Goal: Communication & Community: Answer question/provide support

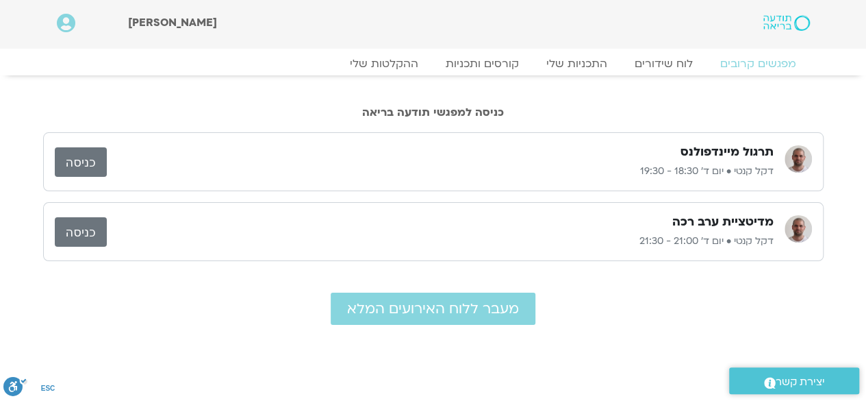
click at [89, 161] on link "כניסה" at bounding box center [81, 161] width 52 height 29
click at [388, 65] on link "ההקלטות שלי" at bounding box center [384, 63] width 115 height 16
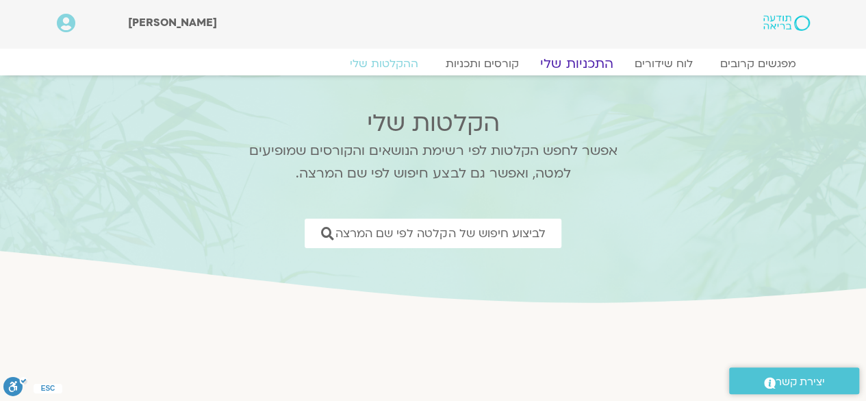
click at [588, 60] on link "התכניות שלי" at bounding box center [577, 63] width 106 height 16
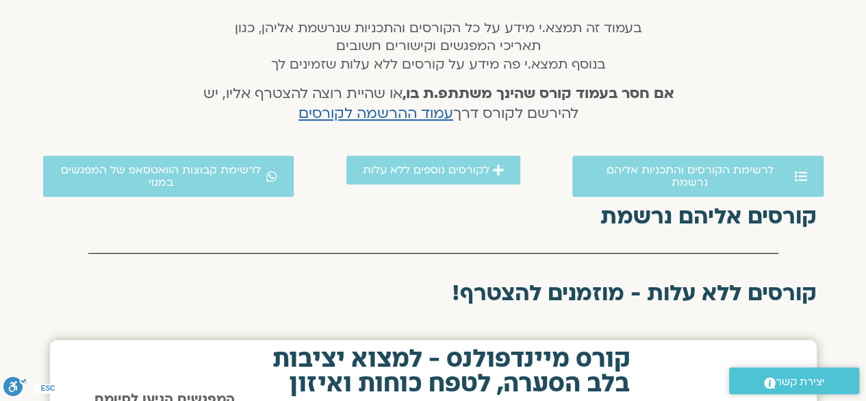
scroll to position [289, 0]
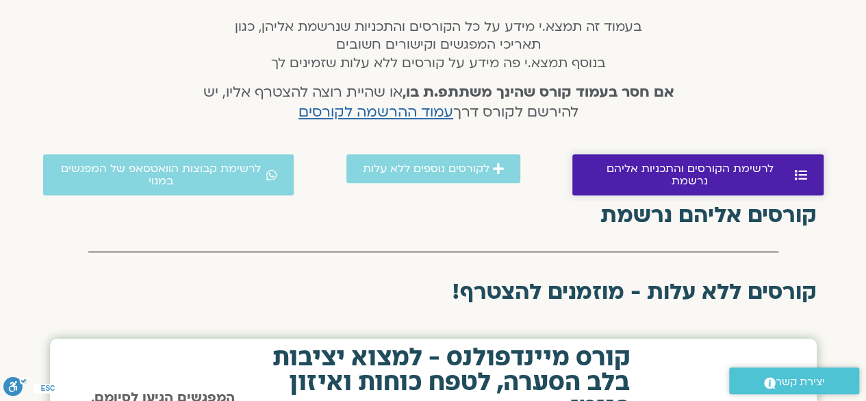
click at [732, 166] on span "לרשימת הקורסים והתכניות אליהם נרשמת" at bounding box center [690, 174] width 203 height 25
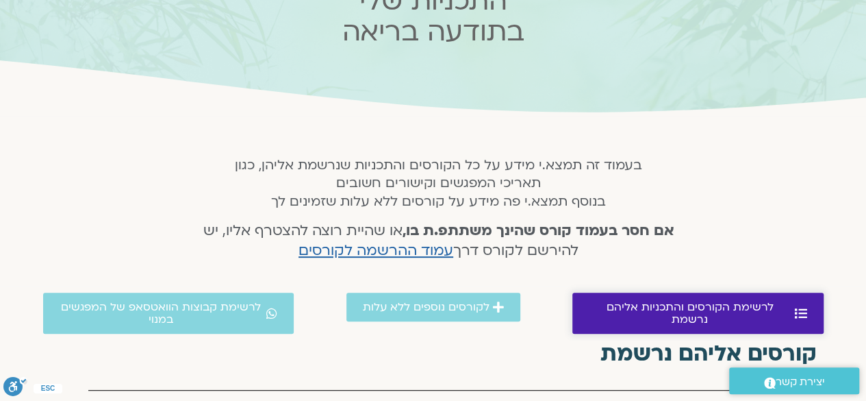
scroll to position [151, 0]
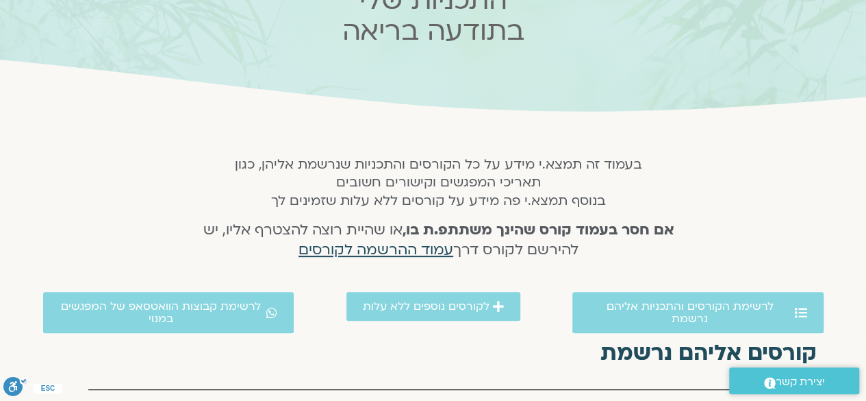
click at [359, 251] on span "עמוד ההרשמה לקורסים" at bounding box center [376, 250] width 155 height 20
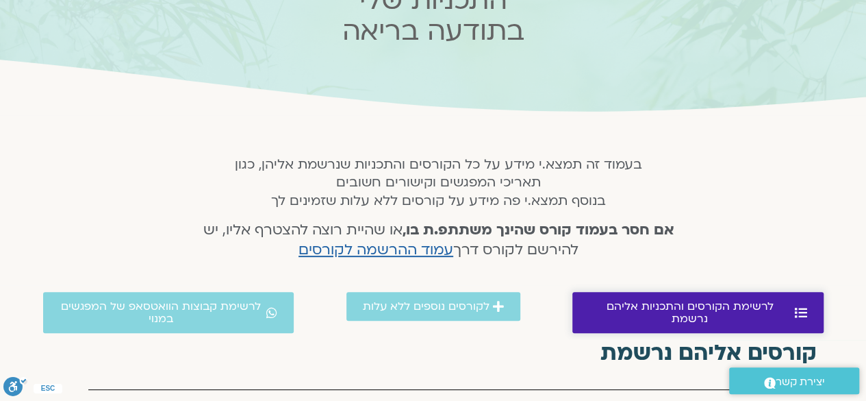
click at [656, 312] on span "לרשימת הקורסים והתכניות אליהם נרשמת" at bounding box center [690, 312] width 203 height 25
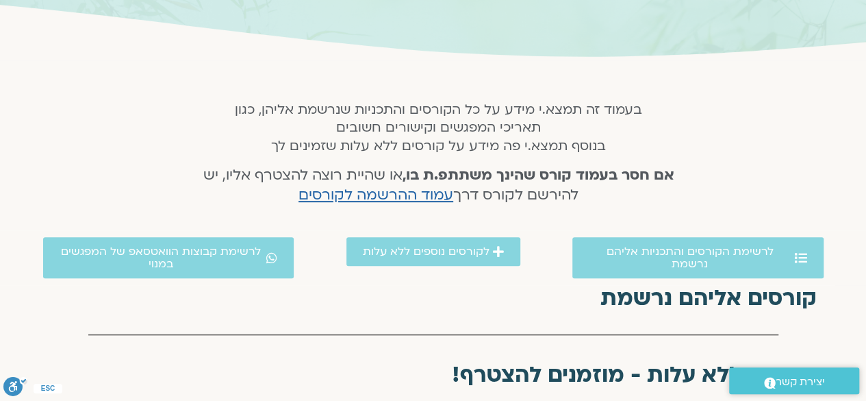
scroll to position [205, 0]
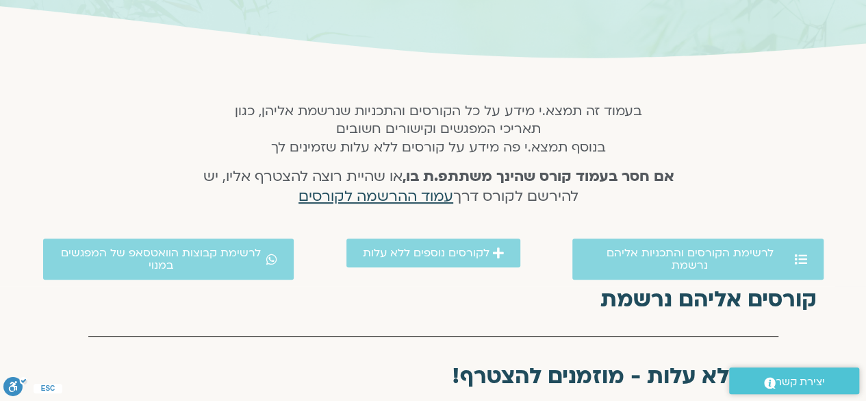
click at [370, 198] on span "עמוד ההרשמה לקורסים" at bounding box center [376, 196] width 155 height 20
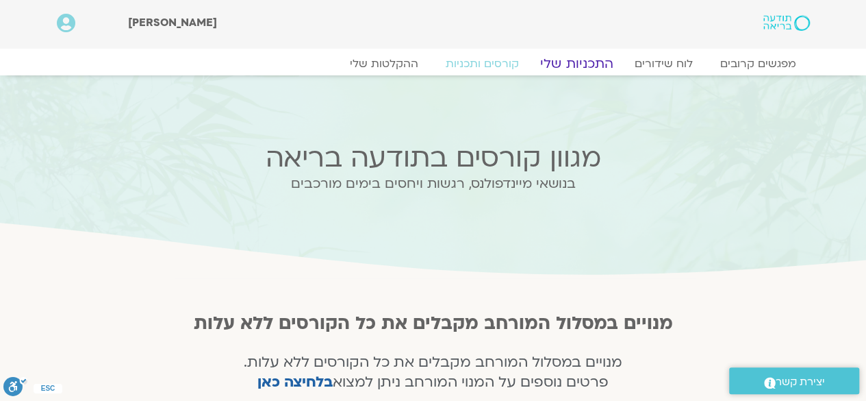
click at [581, 68] on link "התכניות שלי" at bounding box center [577, 63] width 106 height 16
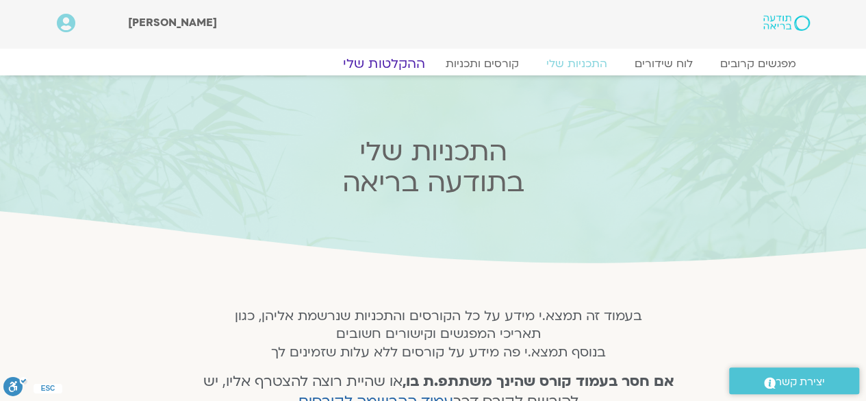
click at [396, 64] on link "ההקלטות שלי" at bounding box center [384, 63] width 115 height 16
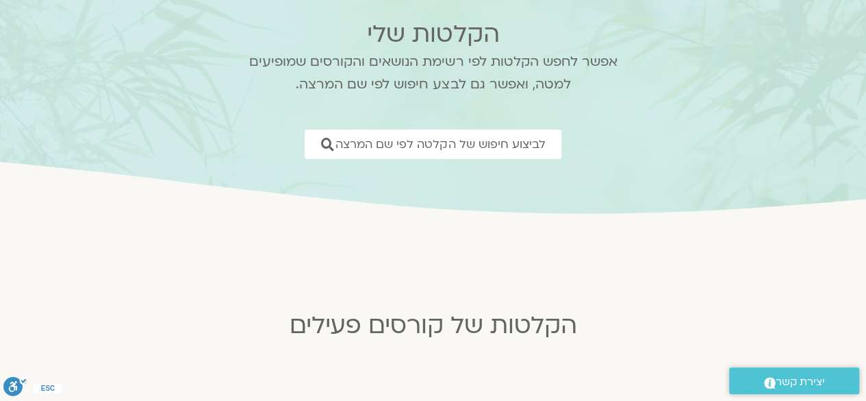
scroll to position [95, 0]
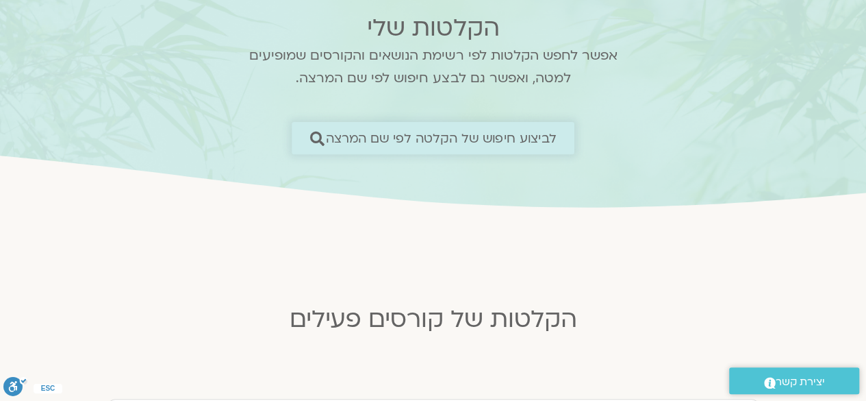
click at [478, 136] on span "לביצוע חיפוש של הקלטה לפי שם המרצה" at bounding box center [441, 138] width 231 height 14
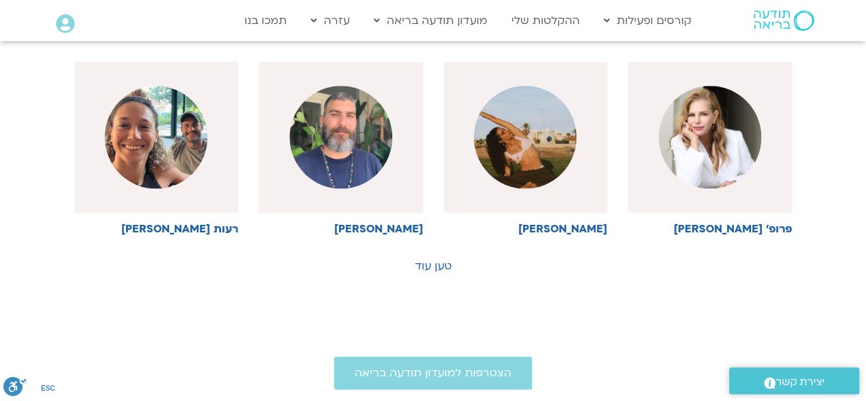
scroll to position [758, 0]
click at [419, 266] on link "טען עוד" at bounding box center [433, 264] width 37 height 15
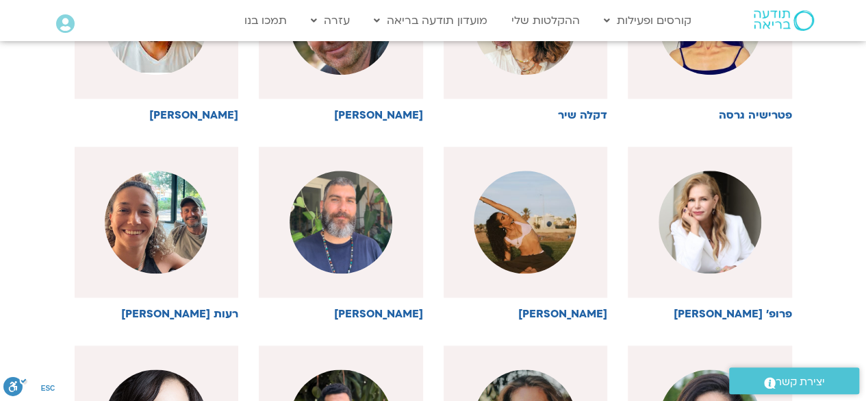
scroll to position [672, 0]
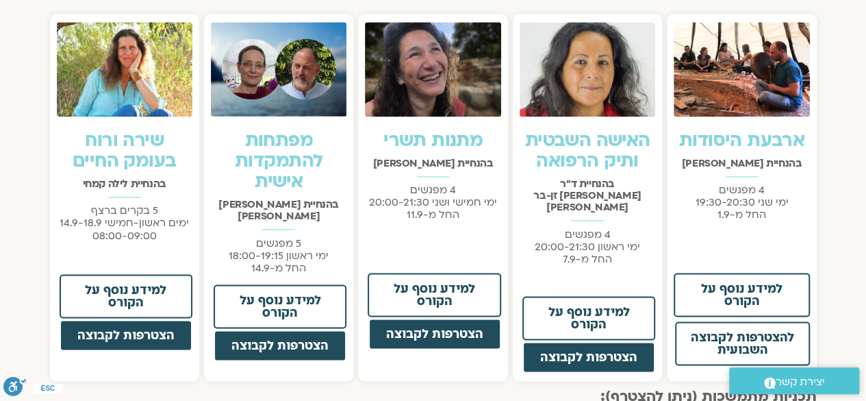
scroll to position [1074, 0]
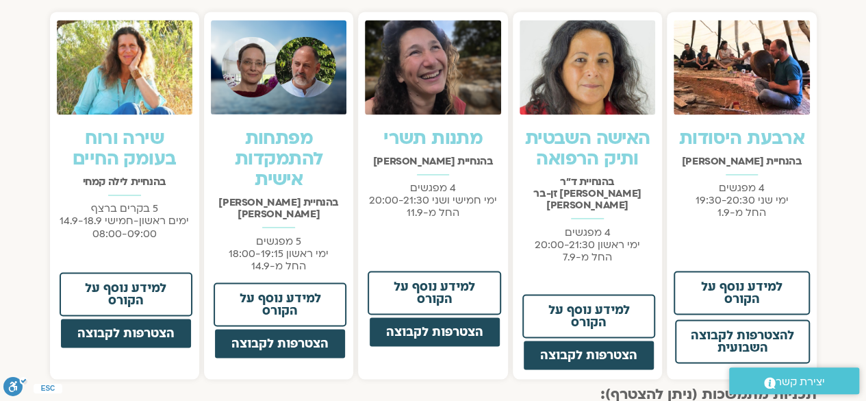
click at [624, 155] on link "האישה השבטית ותיק הרפואה" at bounding box center [587, 148] width 125 height 45
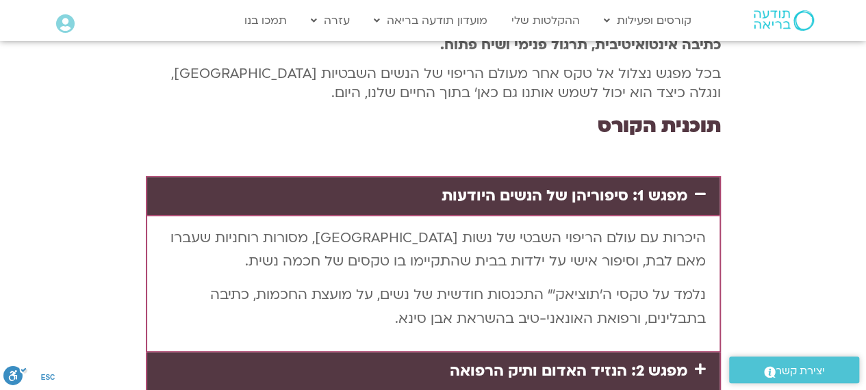
scroll to position [2772, 0]
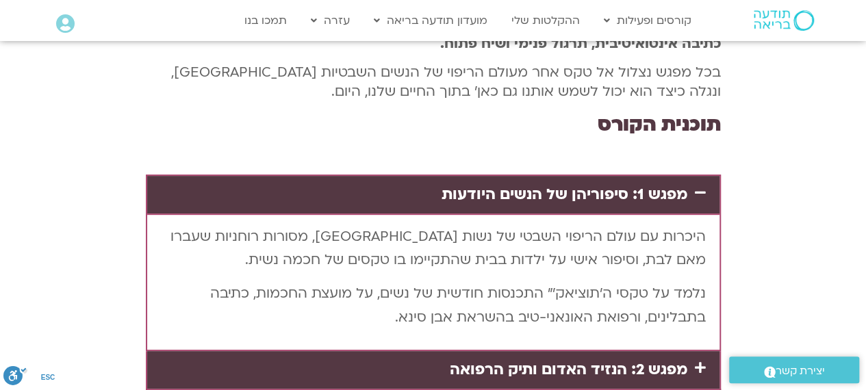
click at [790, 375] on span "יצירת קשר" at bounding box center [800, 371] width 49 height 18
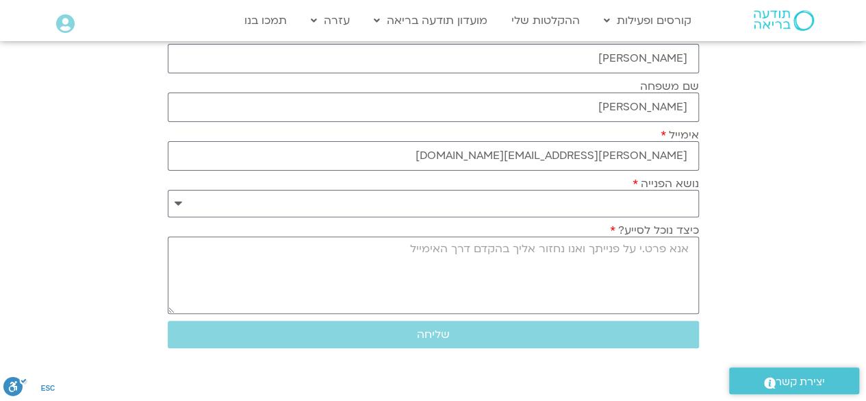
scroll to position [126, 0]
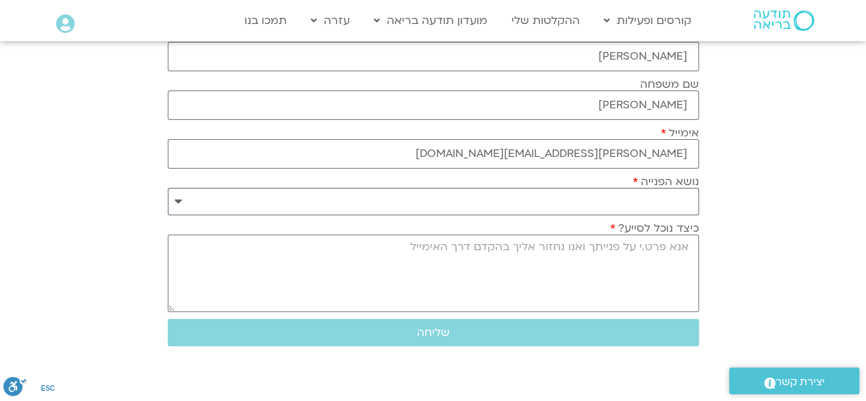
click at [179, 202] on select "**********" at bounding box center [433, 201] width 531 height 27
select select "**********"
click at [168, 188] on select "**********" at bounding box center [433, 201] width 531 height 27
click at [517, 260] on textarea "כיצד נוכל לסייע?" at bounding box center [433, 272] width 531 height 77
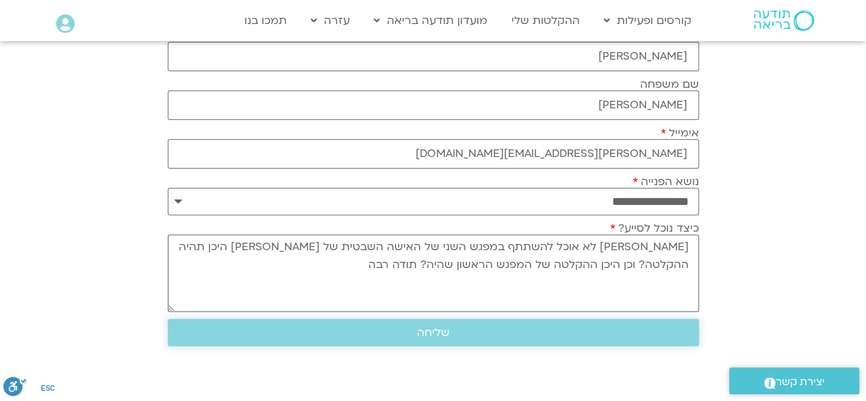
type textarea "שלום רב לא אוכל להשתתף במפגש השני של האישה השבטית של צילה היכן תהיה ההקלטה? וכן…"
click at [433, 326] on span "שליחה" at bounding box center [433, 332] width 33 height 12
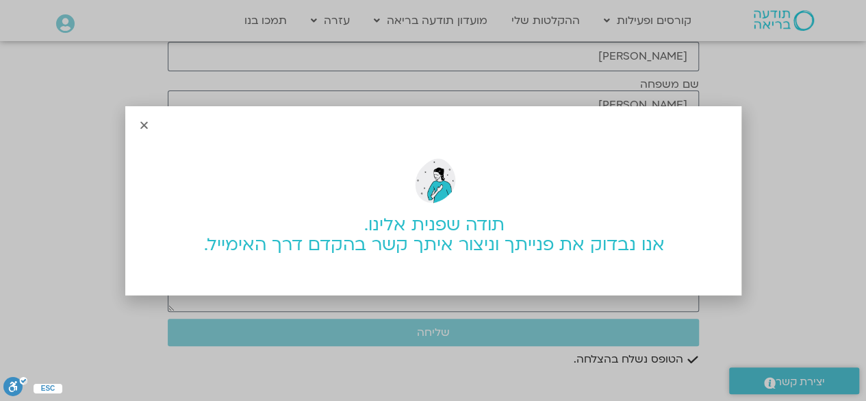
click at [553, 20] on div "תודה שפנית אלינו. אנו נבדוק את פנייתך וניצור איתך קשר בהקדם דרך האימייל." at bounding box center [433, 200] width 866 height 401
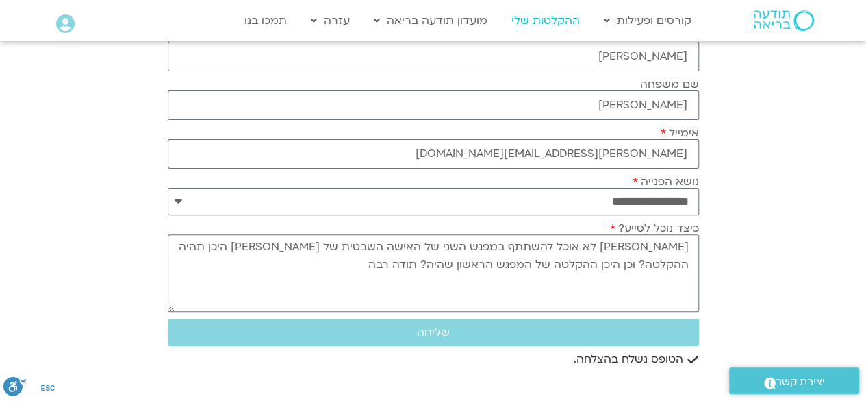
click at [559, 22] on link "ההקלטות שלי" at bounding box center [546, 21] width 82 height 26
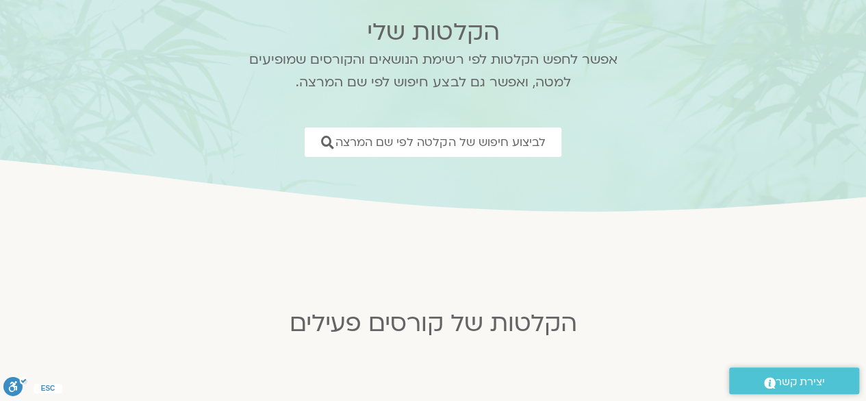
scroll to position [89, 0]
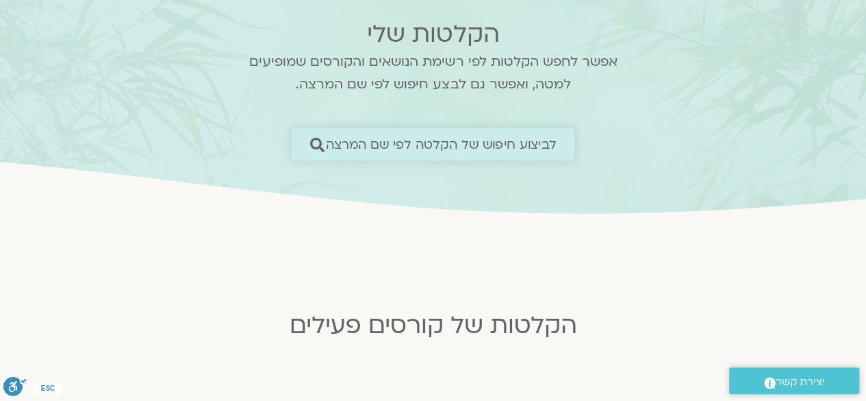
click at [448, 140] on span "לביצוע חיפוש של הקלטה לפי שם המרצה" at bounding box center [441, 144] width 231 height 14
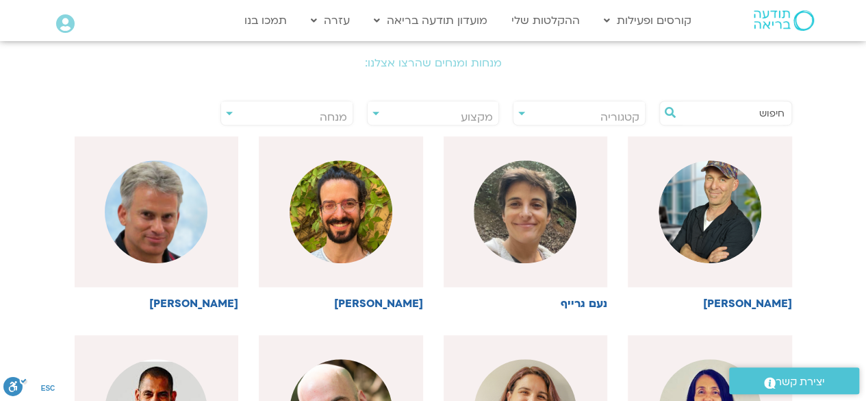
scroll to position [277, 0]
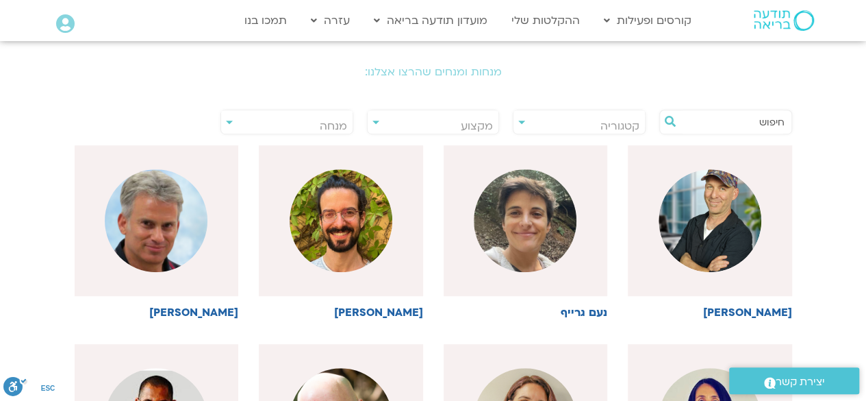
click at [227, 119] on div "**********" at bounding box center [286, 122] width 133 height 25
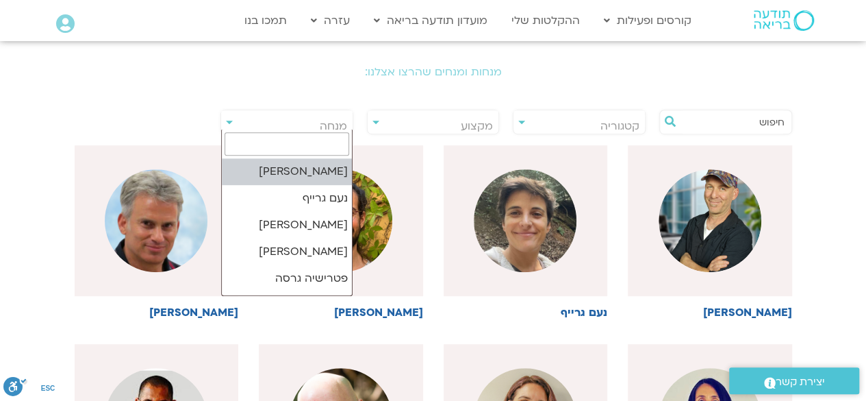
click at [327, 140] on input "search" at bounding box center [287, 143] width 125 height 23
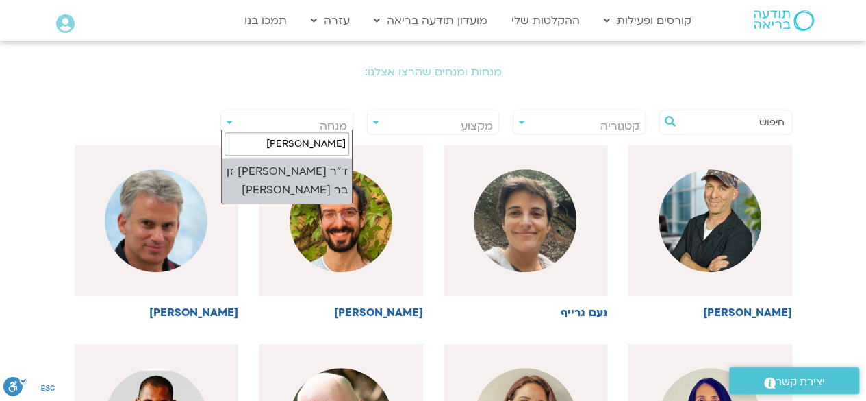
type input "צילה"
select select "****"
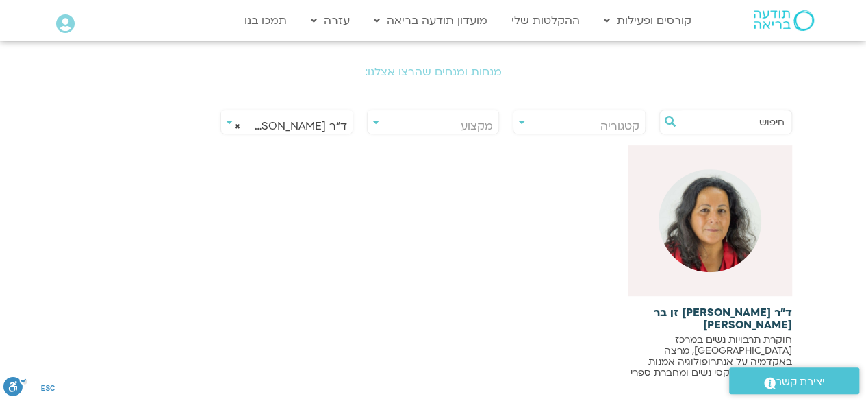
click at [715, 228] on img at bounding box center [710, 220] width 103 height 103
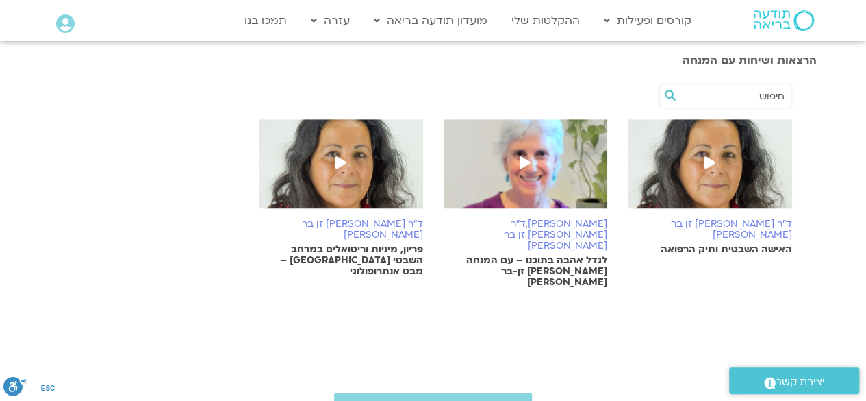
scroll to position [338, 0]
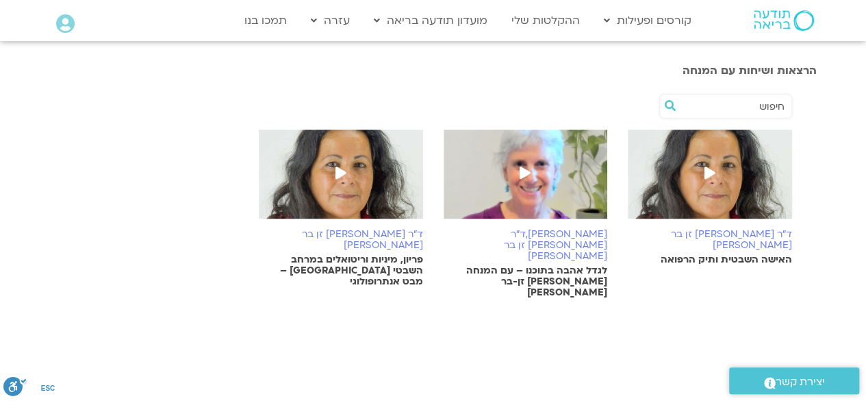
click at [707, 166] on icon at bounding box center [710, 172] width 11 height 12
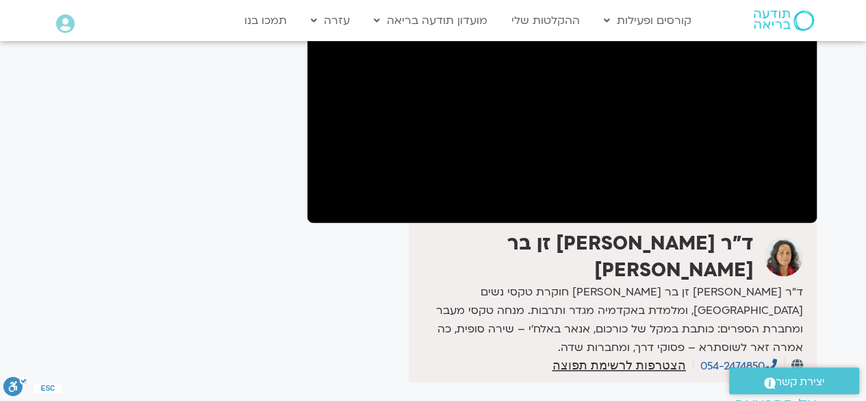
scroll to position [153, 0]
